Goal: Information Seeking & Learning: Learn about a topic

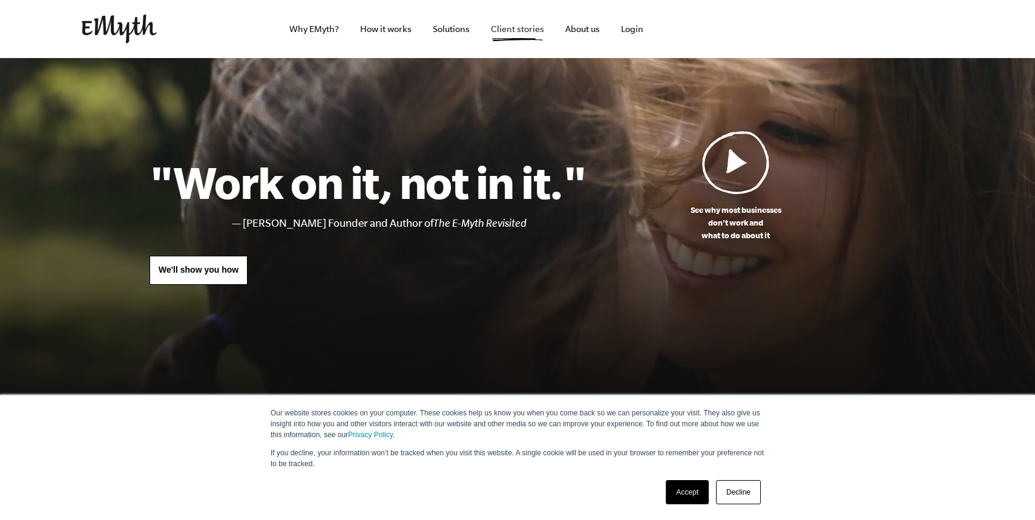
click at [522, 31] on link "Client stories" at bounding box center [517, 29] width 73 height 58
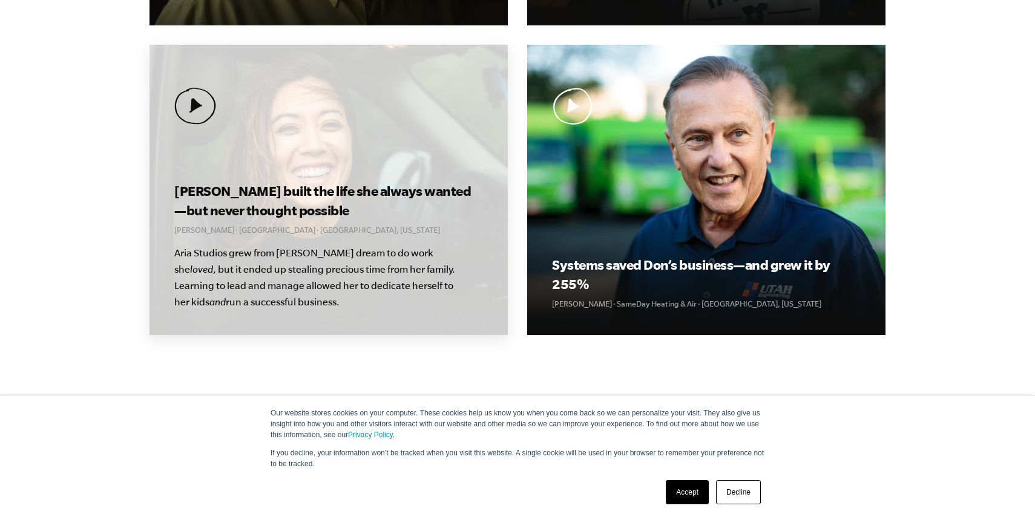
scroll to position [662, 0]
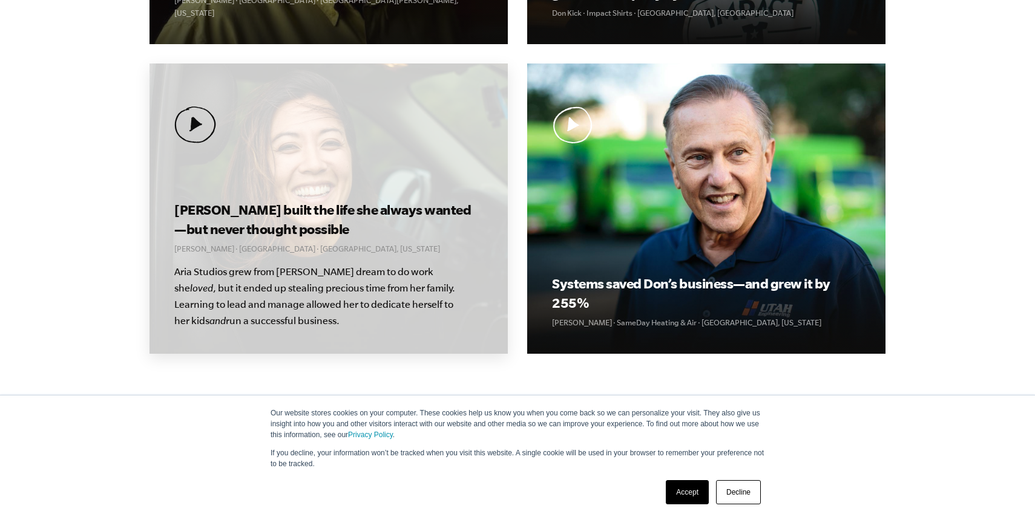
click at [390, 137] on div "Kolby built the life she always wanted—but never thought possible Kolby Moser ·…" at bounding box center [328, 209] width 358 height 290
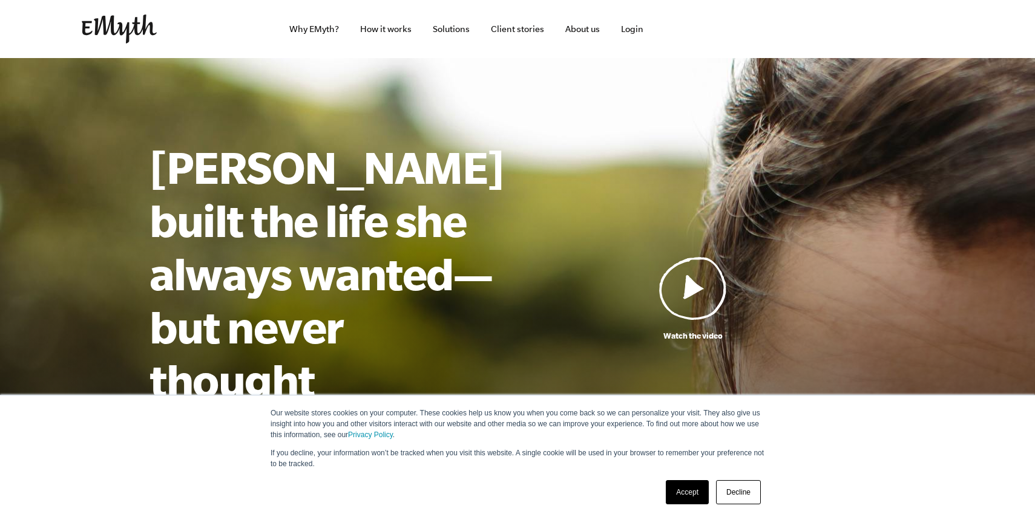
drag, startPoint x: 113, startPoint y: 31, endPoint x: 131, endPoint y: 27, distance: 18.8
click at [113, 31] on img at bounding box center [119, 29] width 75 height 29
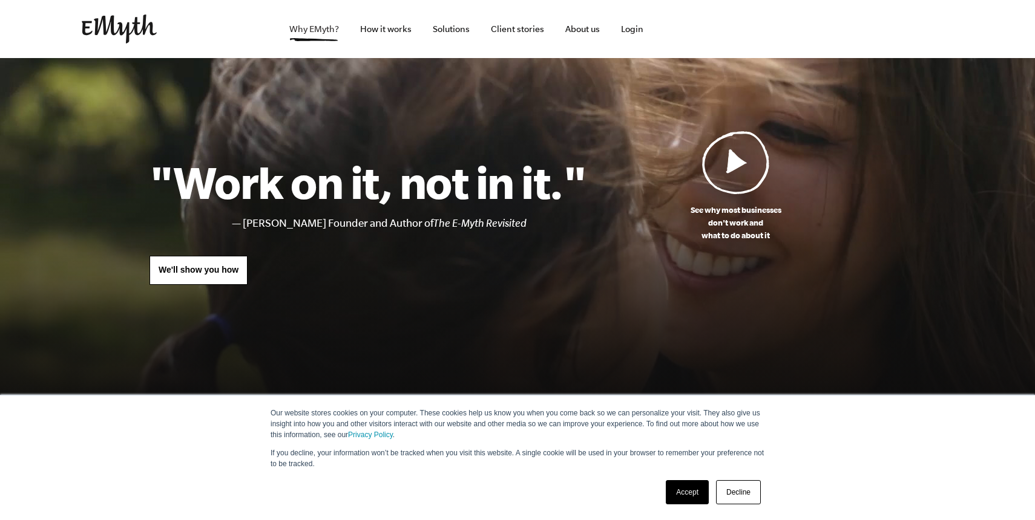
click at [314, 31] on link "Why EMyth?" at bounding box center [314, 29] width 69 height 58
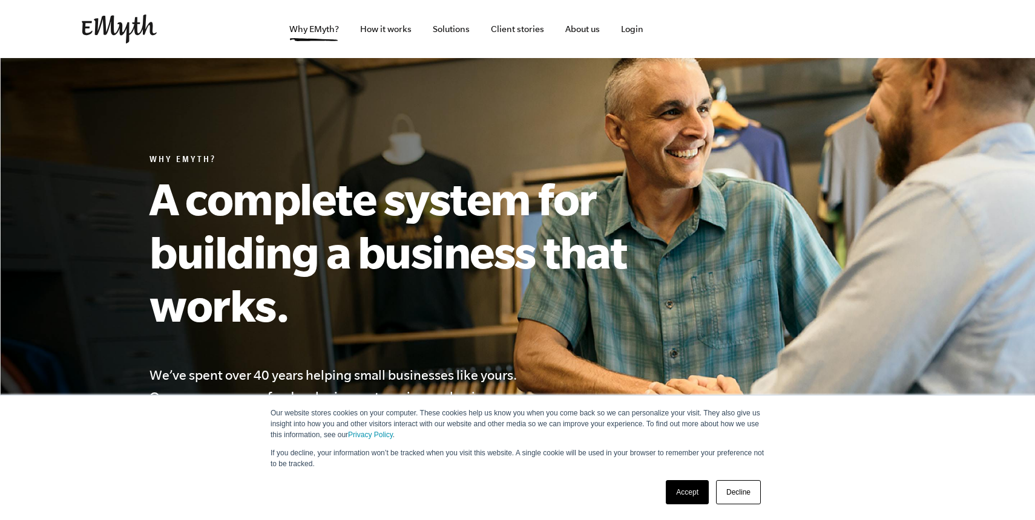
click at [140, 34] on img at bounding box center [119, 29] width 75 height 29
